Goal: Navigation & Orientation: Find specific page/section

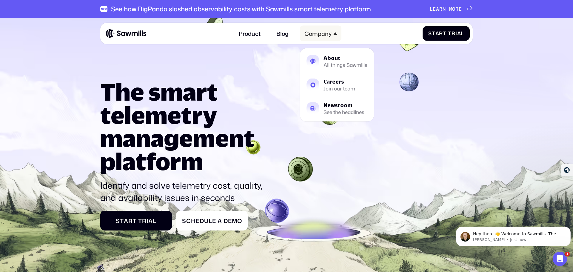
click at [314, 35] on div "Company" at bounding box center [318, 33] width 27 height 7
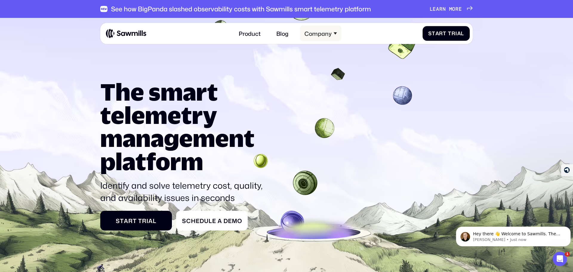
click at [326, 37] on div "Company" at bounding box center [318, 33] width 27 height 7
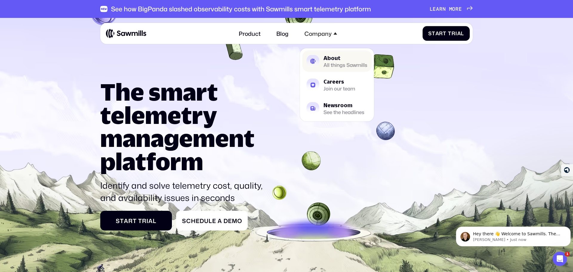
click at [330, 58] on div "About" at bounding box center [346, 57] width 44 height 5
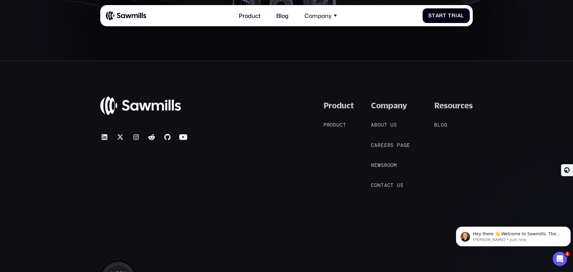
scroll to position [1403, 0]
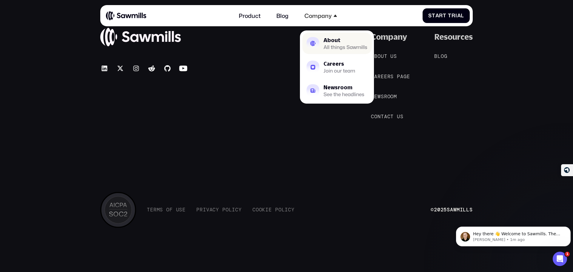
click at [331, 39] on div "About" at bounding box center [346, 40] width 44 height 5
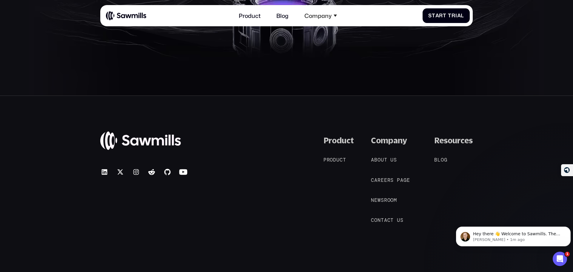
scroll to position [1274, 0]
